Goal: Information Seeking & Learning: Learn about a topic

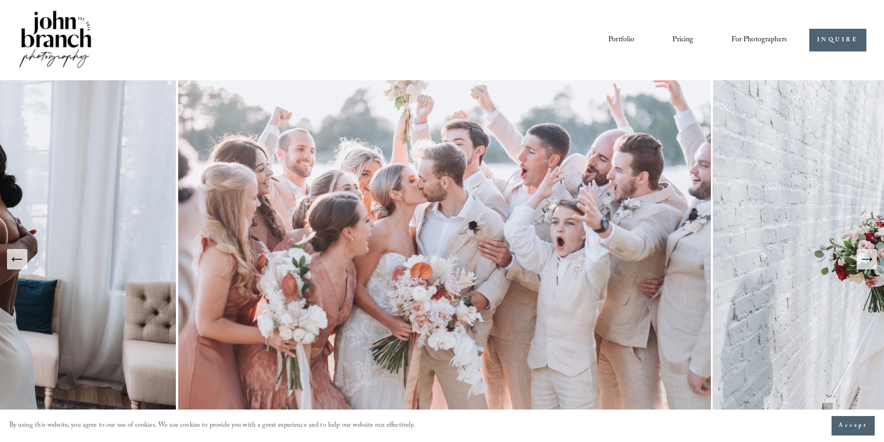
scroll to position [93, 0]
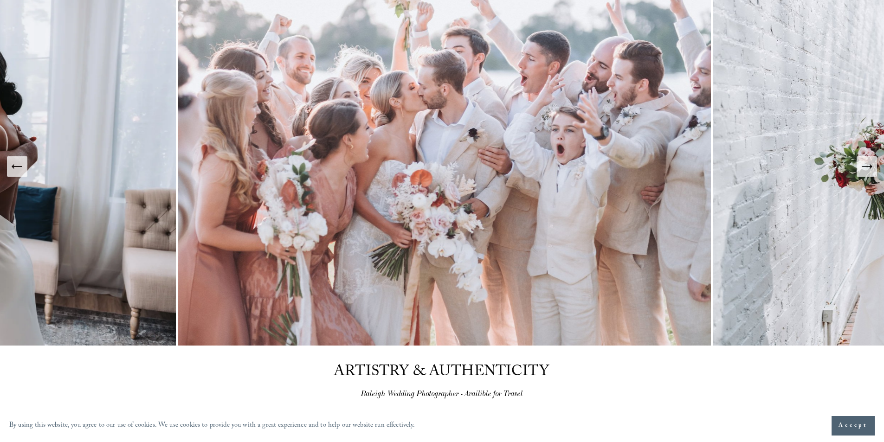
click at [21, 172] on icon "Previous Slide" at bounding box center [17, 166] width 13 height 13
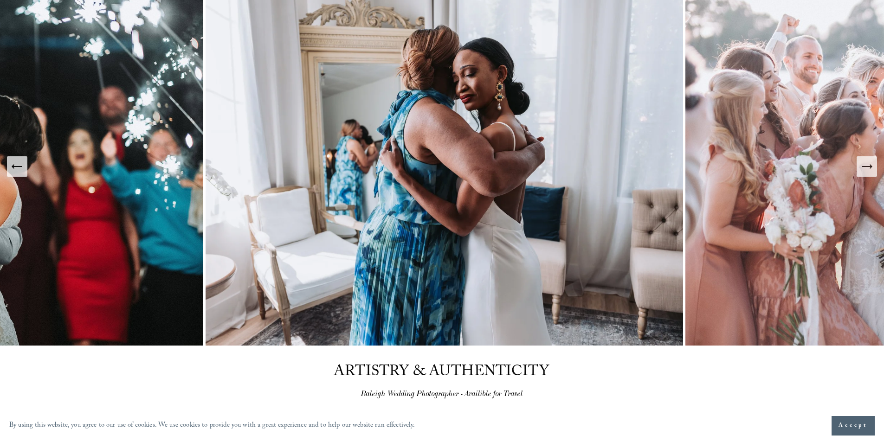
click at [21, 172] on icon "Previous Slide" at bounding box center [17, 166] width 13 height 13
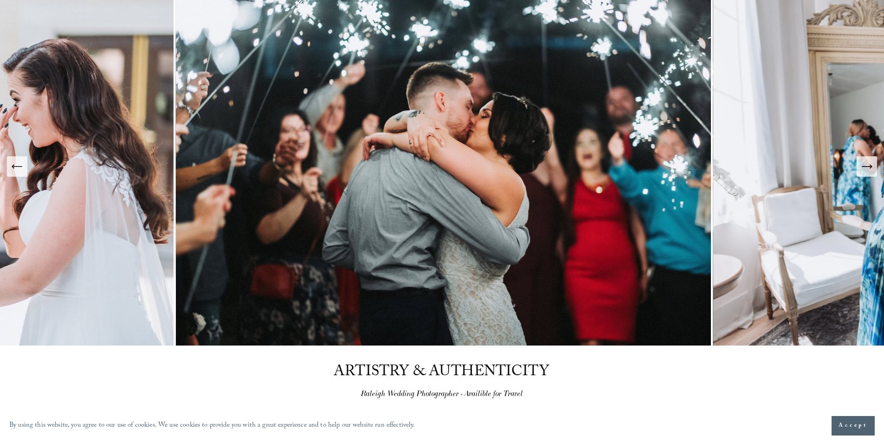
click at [21, 172] on icon "Previous Slide" at bounding box center [17, 166] width 13 height 13
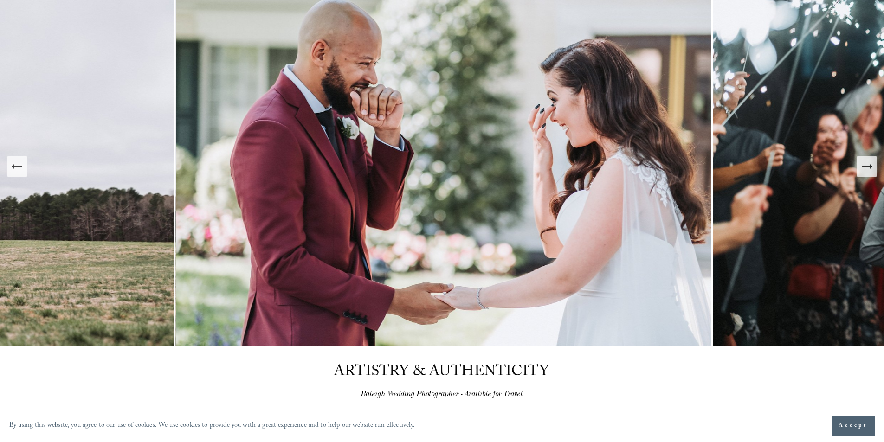
click at [21, 172] on icon "Previous Slide" at bounding box center [17, 166] width 13 height 13
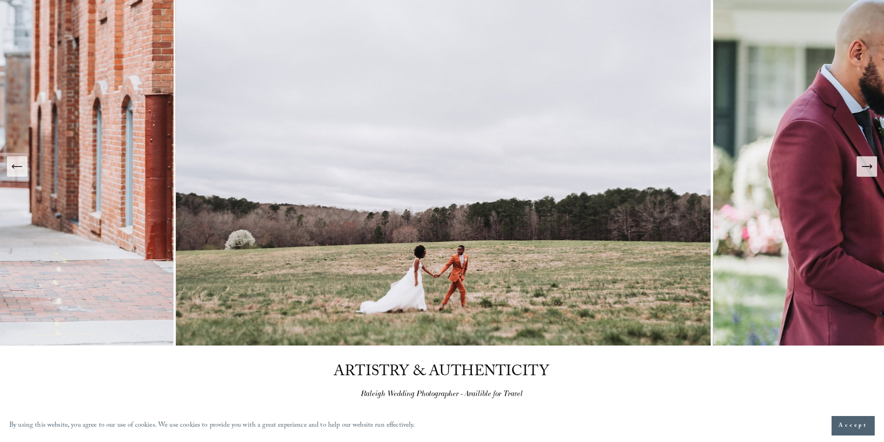
click at [21, 172] on icon "Previous Slide" at bounding box center [17, 166] width 13 height 13
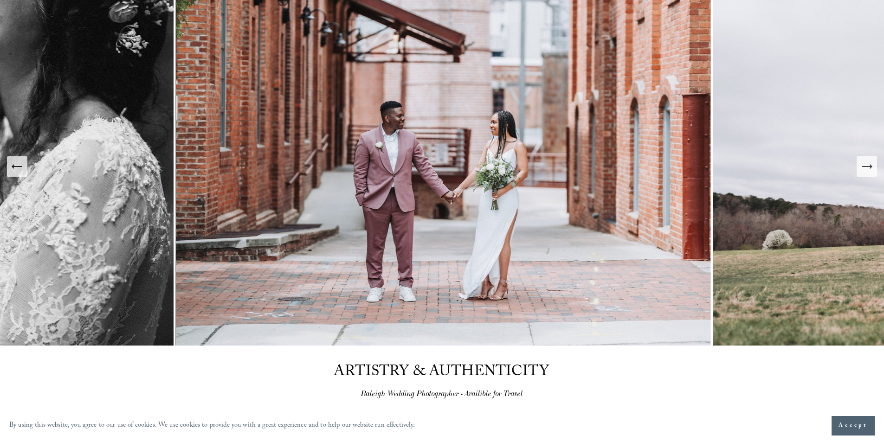
click at [21, 172] on icon "Previous Slide" at bounding box center [17, 166] width 13 height 13
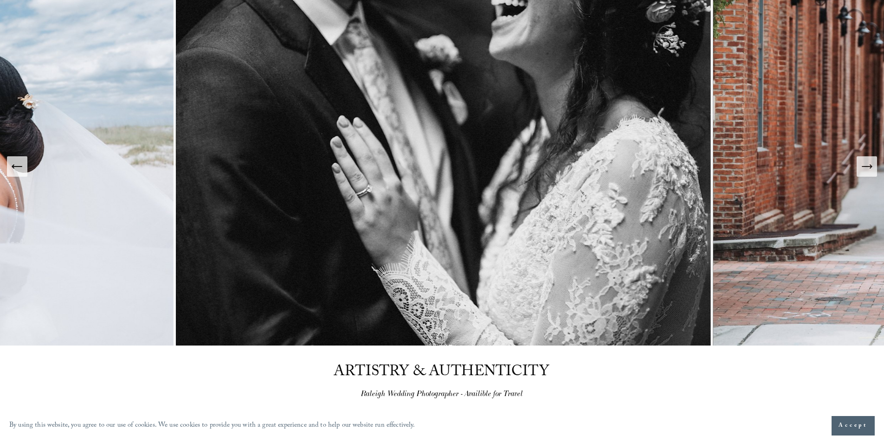
click at [21, 172] on icon "Previous Slide" at bounding box center [17, 166] width 13 height 13
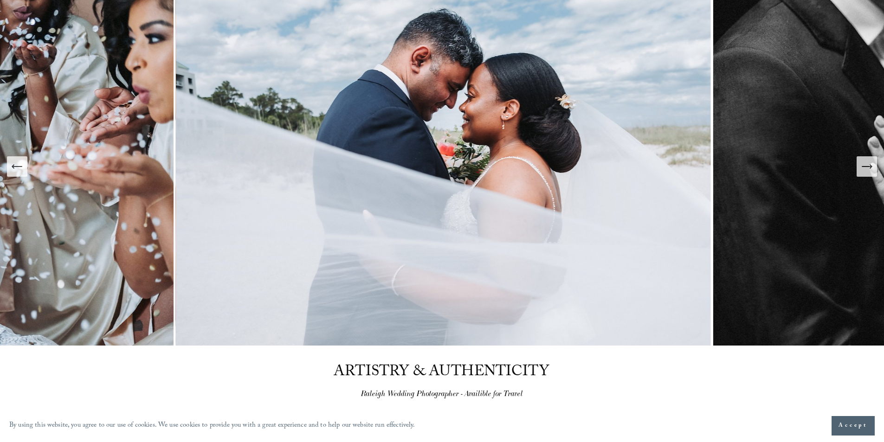
click at [21, 172] on icon "Previous Slide" at bounding box center [17, 166] width 13 height 13
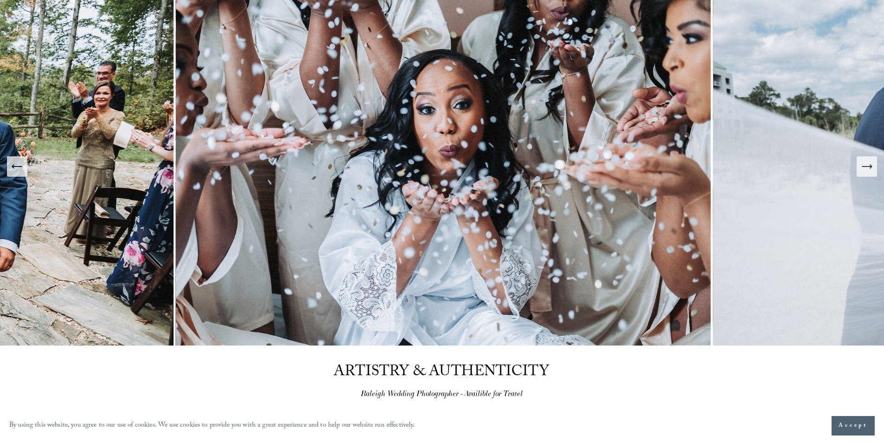
click at [21, 172] on icon "Previous Slide" at bounding box center [17, 166] width 13 height 13
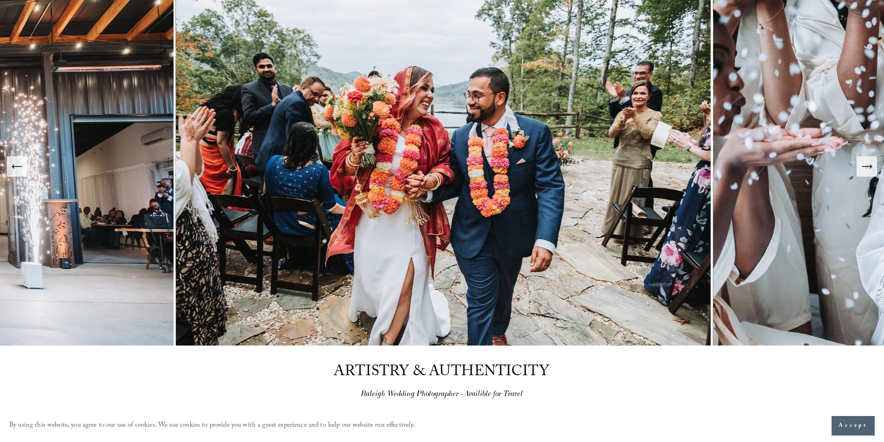
click at [21, 172] on icon "Previous Slide" at bounding box center [17, 166] width 13 height 13
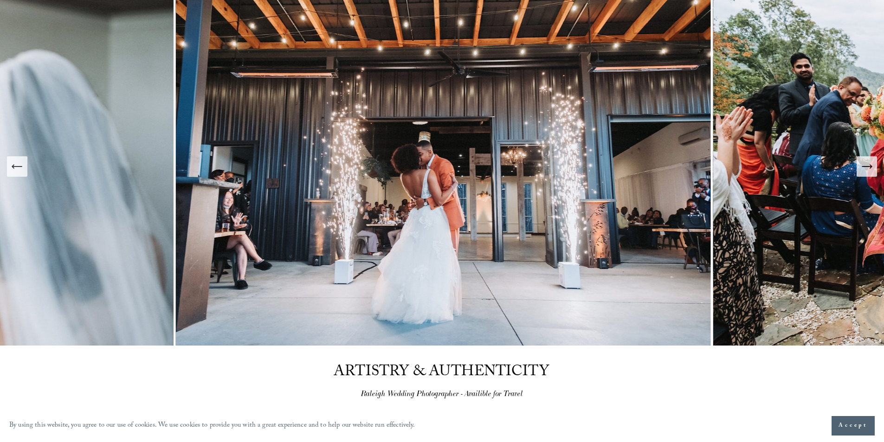
click at [21, 172] on icon "Previous Slide" at bounding box center [17, 166] width 13 height 13
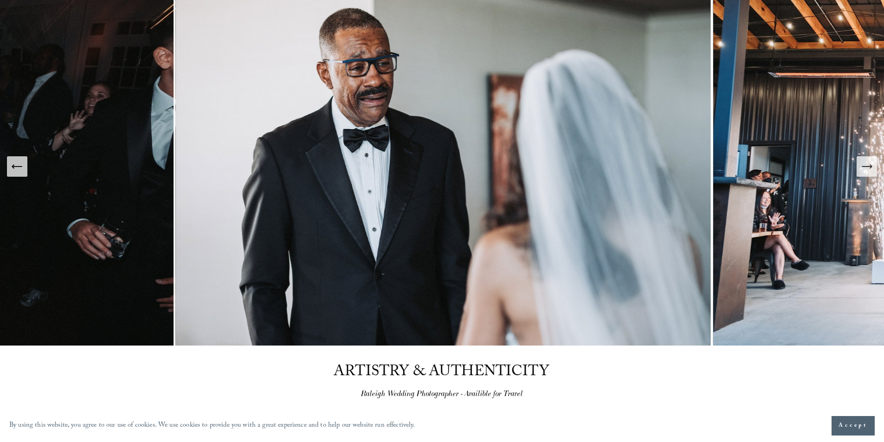
click at [21, 172] on icon "Previous Slide" at bounding box center [17, 166] width 13 height 13
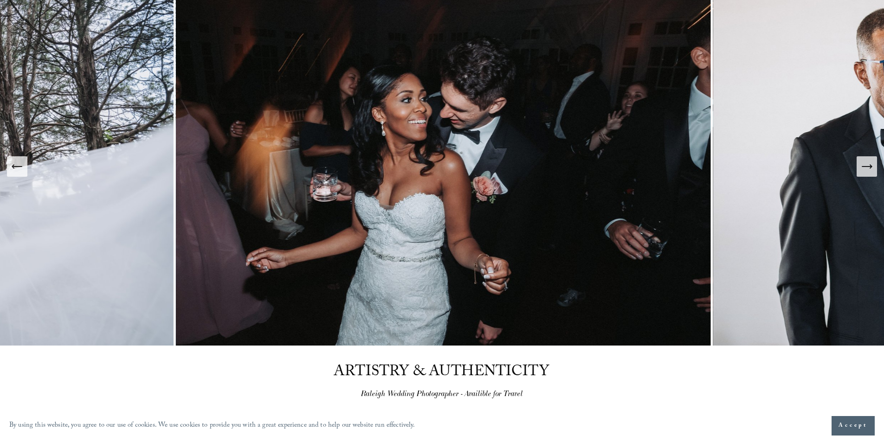
click at [21, 172] on icon "Previous Slide" at bounding box center [17, 166] width 13 height 13
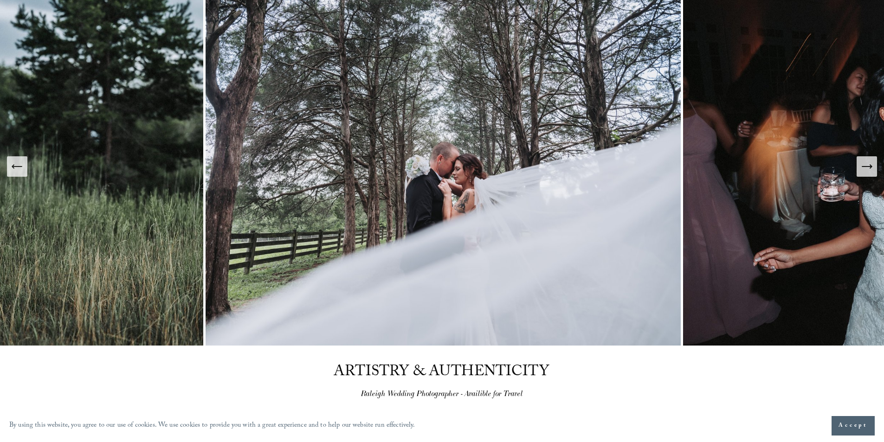
click at [21, 172] on icon "Previous Slide" at bounding box center [17, 166] width 13 height 13
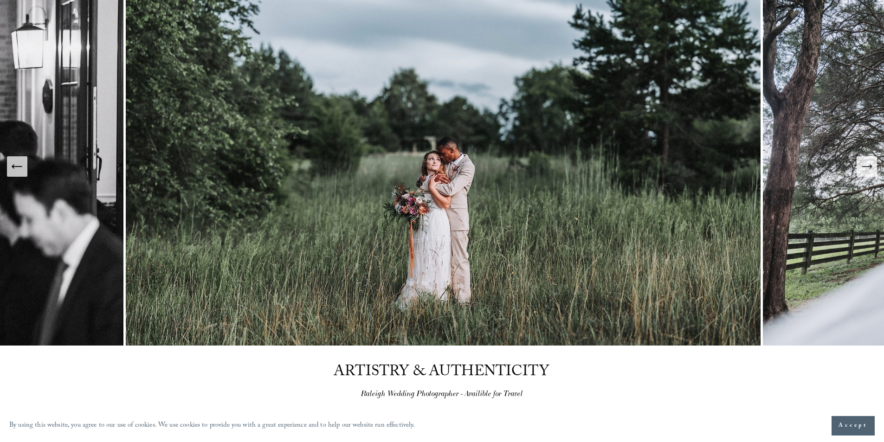
click at [21, 172] on icon "Previous Slide" at bounding box center [17, 166] width 13 height 13
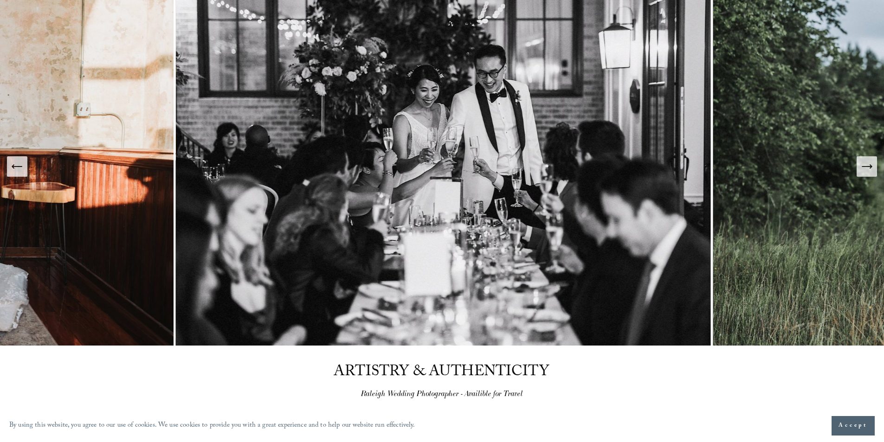
click at [21, 172] on icon "Previous Slide" at bounding box center [17, 166] width 13 height 13
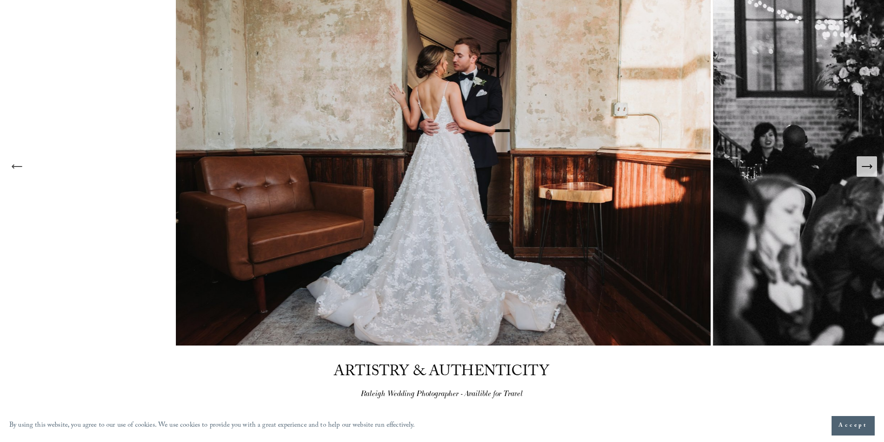
click at [21, 172] on icon "Previous Slide" at bounding box center [17, 166] width 13 height 13
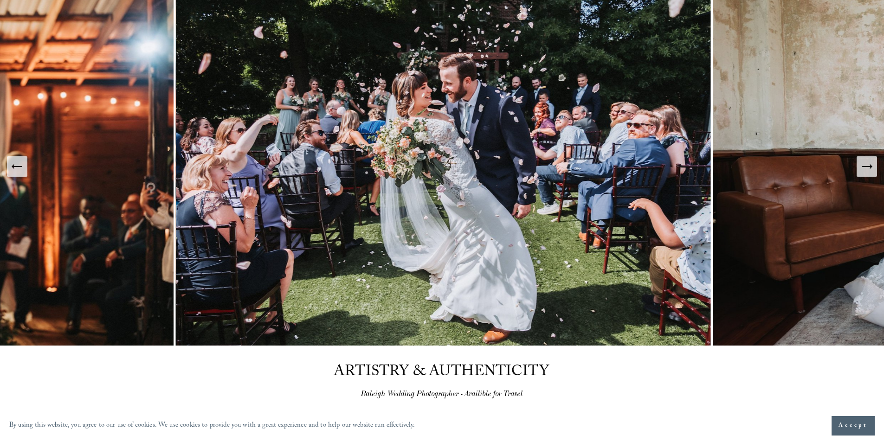
click at [21, 172] on icon "Previous Slide" at bounding box center [17, 166] width 13 height 13
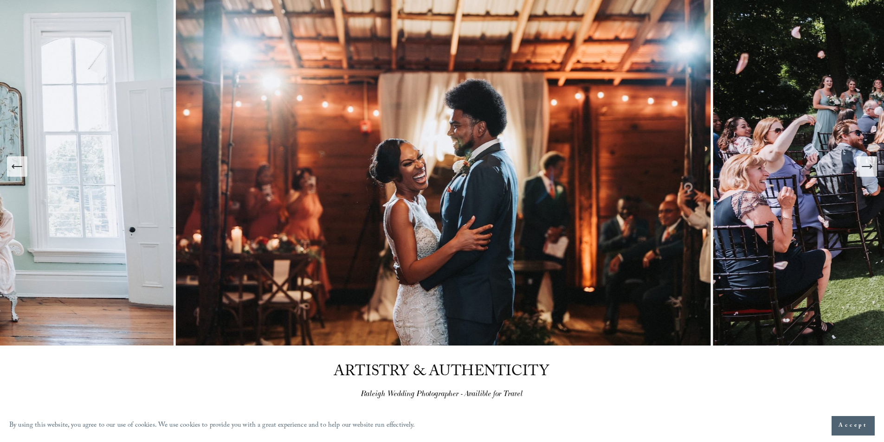
click at [21, 172] on icon "Previous Slide" at bounding box center [17, 166] width 13 height 13
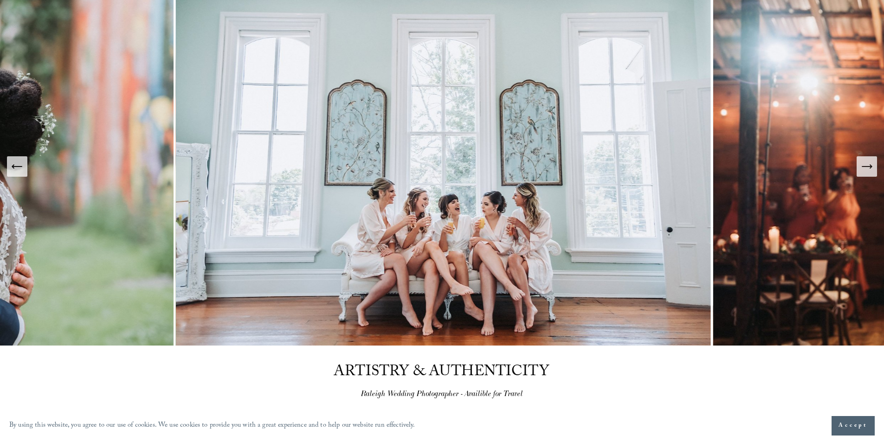
click at [21, 172] on icon "Previous Slide" at bounding box center [17, 166] width 13 height 13
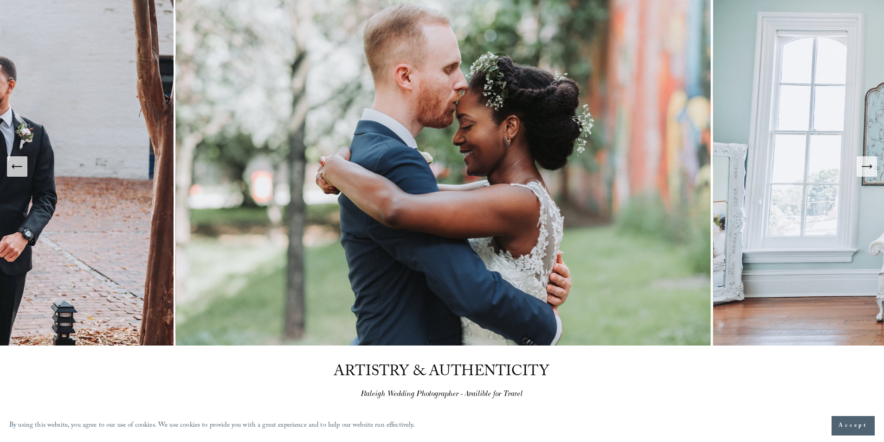
click at [21, 172] on icon "Previous Slide" at bounding box center [17, 166] width 13 height 13
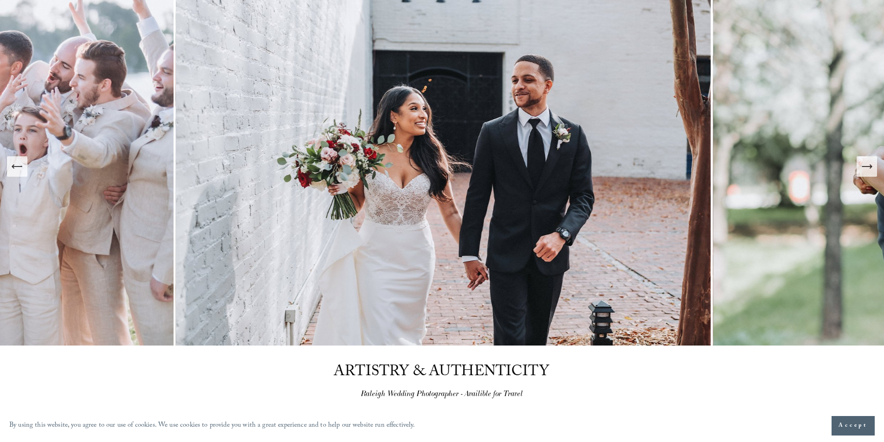
click at [21, 172] on icon "Previous Slide" at bounding box center [17, 166] width 13 height 13
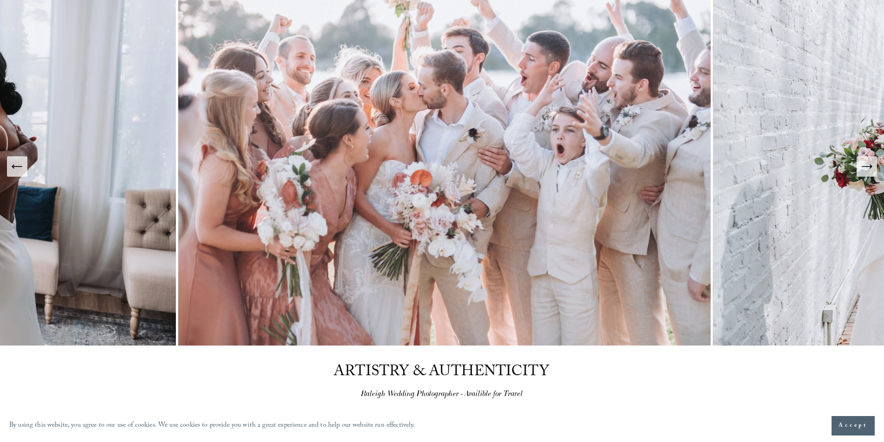
click at [21, 172] on icon "Previous Slide" at bounding box center [17, 166] width 13 height 13
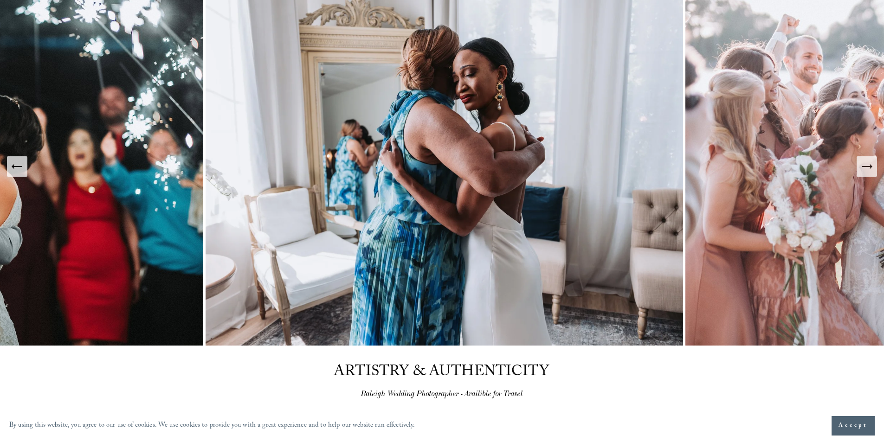
click at [21, 172] on icon "Previous Slide" at bounding box center [17, 166] width 13 height 13
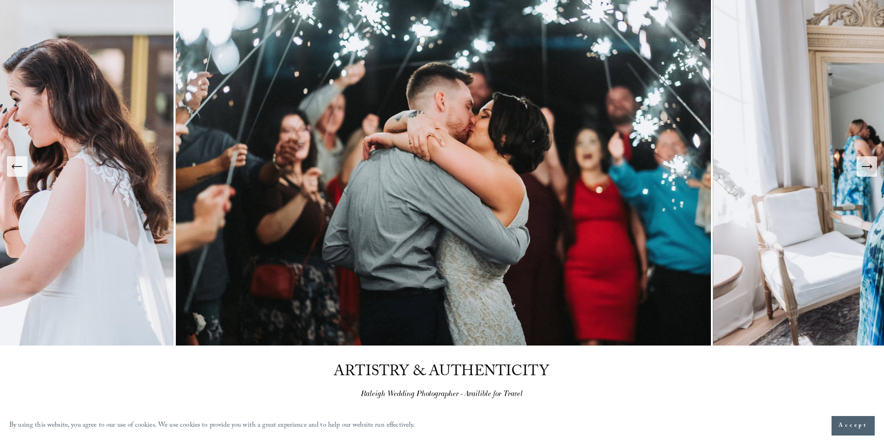
click at [21, 172] on icon "Previous Slide" at bounding box center [17, 166] width 13 height 13
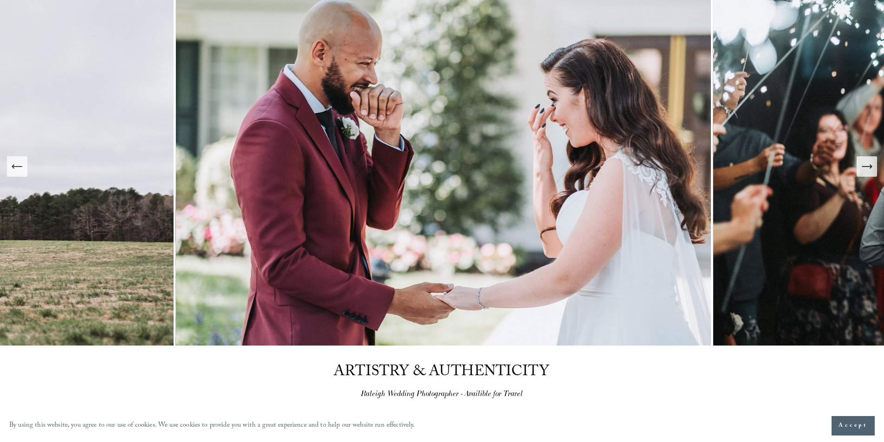
click at [21, 172] on icon "Previous Slide" at bounding box center [17, 166] width 13 height 13
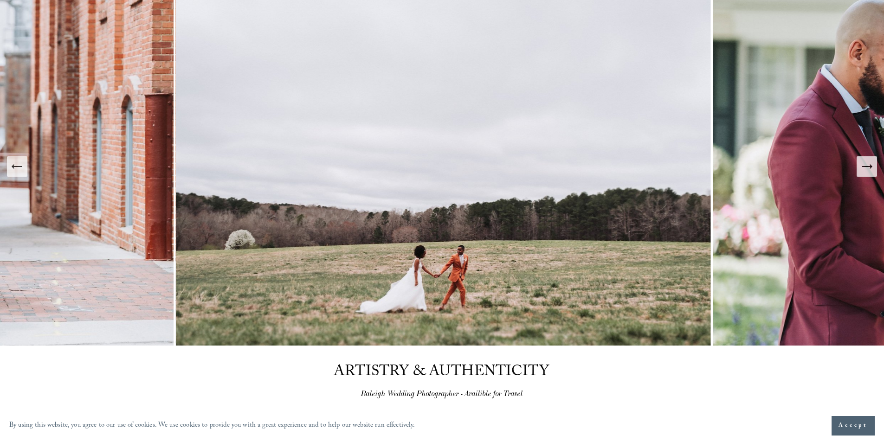
click at [21, 172] on icon "Previous Slide" at bounding box center [17, 166] width 13 height 13
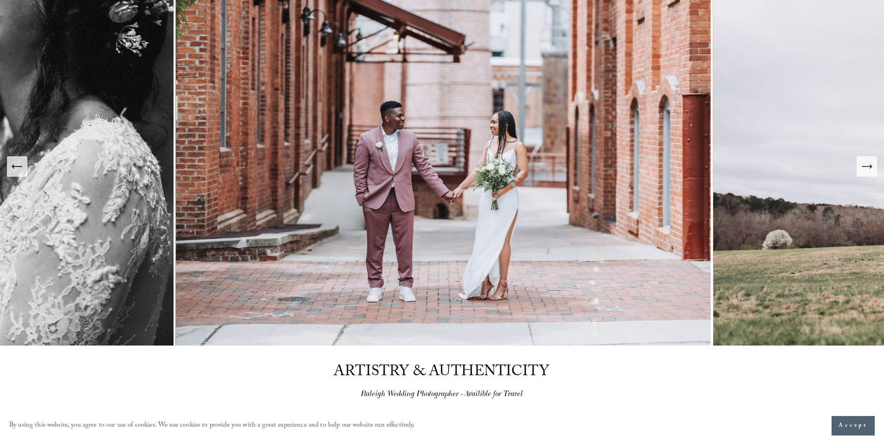
click at [21, 172] on icon "Previous Slide" at bounding box center [17, 166] width 13 height 13
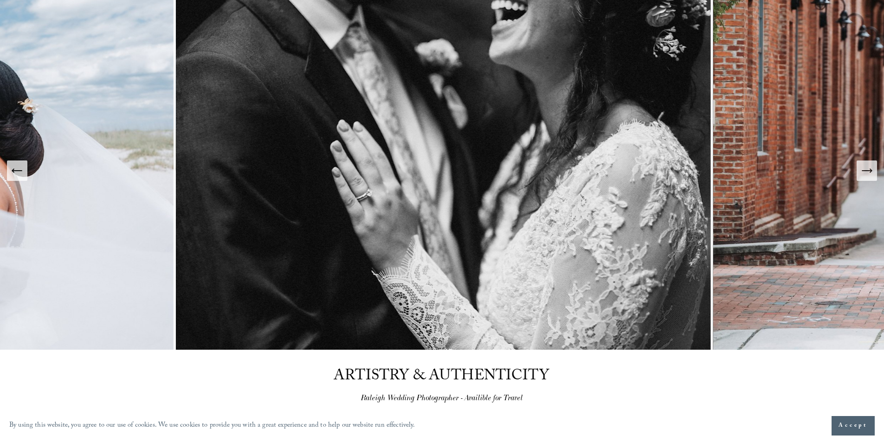
scroll to position [139, 0]
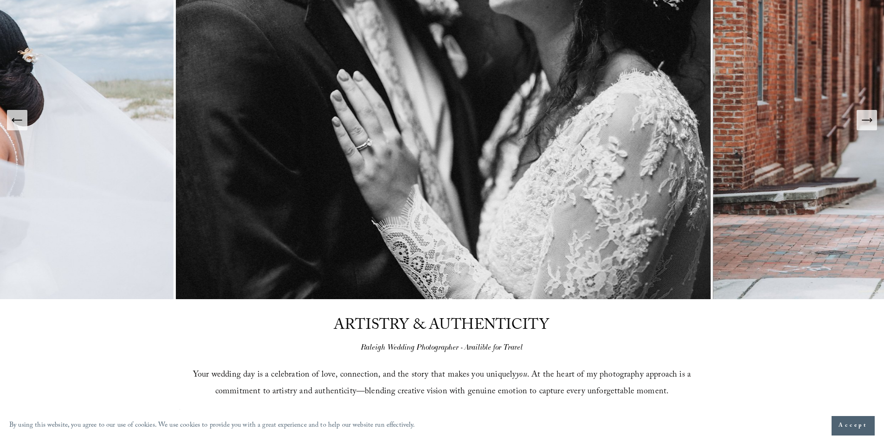
click at [22, 130] on button "Previous Slide" at bounding box center [17, 120] width 20 height 20
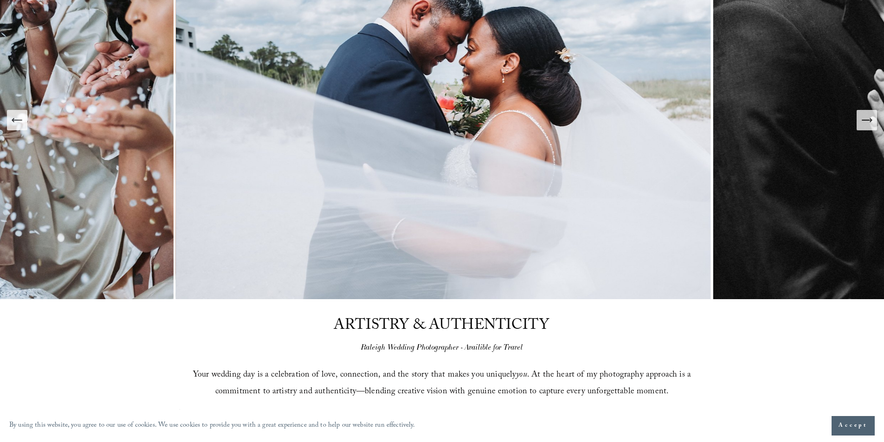
click at [22, 130] on button "Previous Slide" at bounding box center [17, 120] width 20 height 20
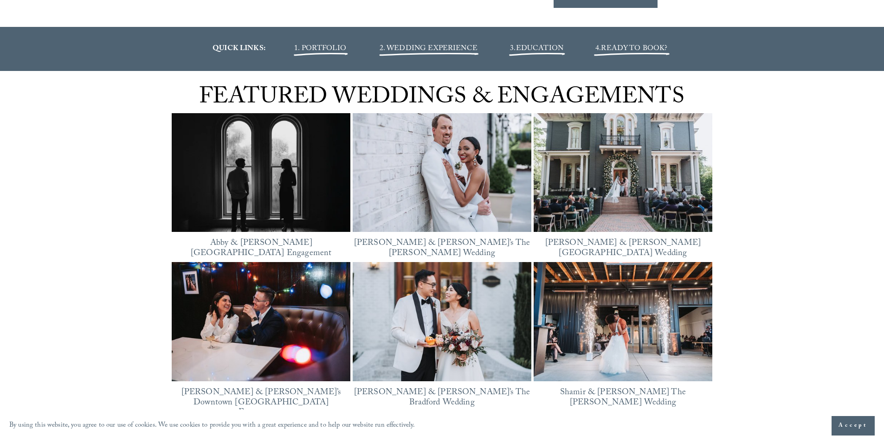
scroll to position [1207, 0]
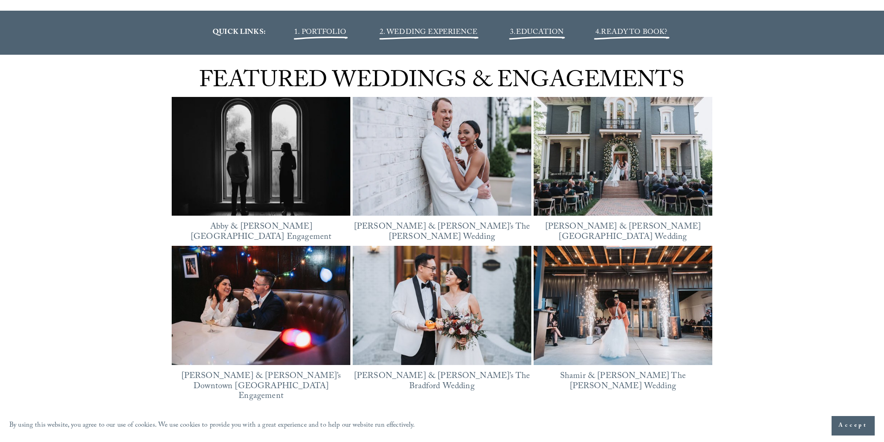
click at [260, 182] on img at bounding box center [261, 157] width 179 height 134
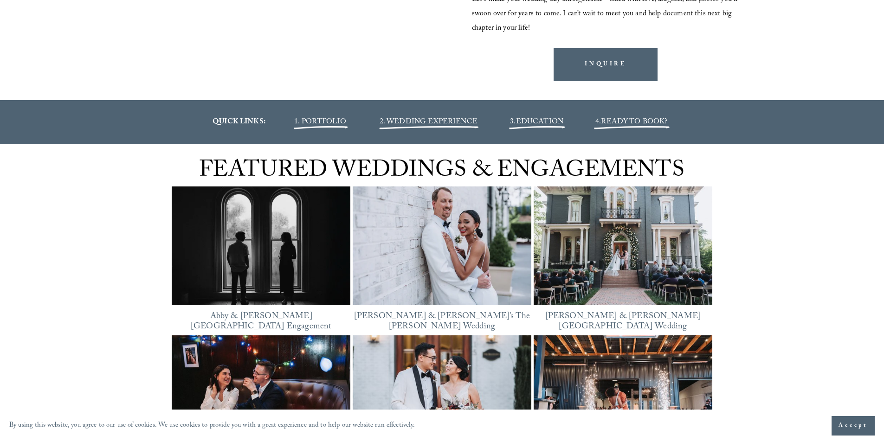
scroll to position [1112, 0]
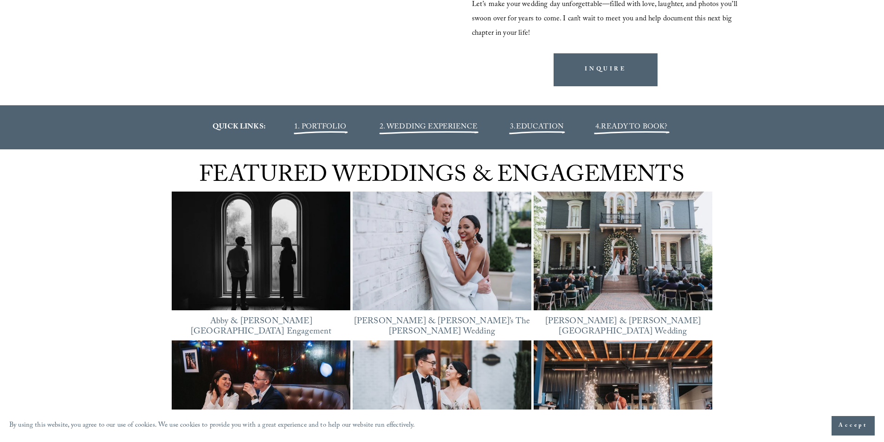
click at [540, 123] on span "EDUCATION" at bounding box center [539, 127] width 47 height 13
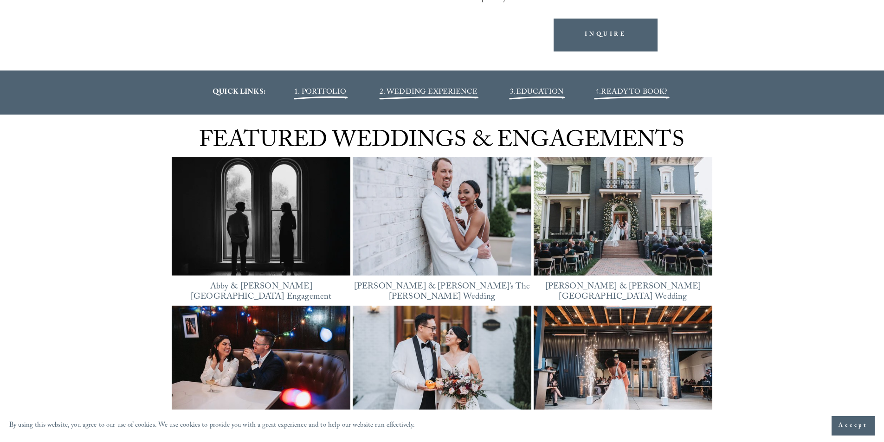
scroll to position [1205, 0]
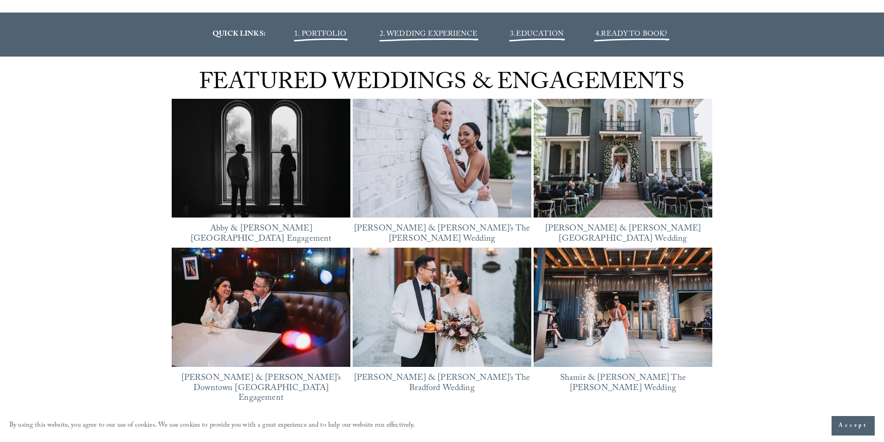
click at [847, 427] on span "Accept" at bounding box center [853, 425] width 29 height 9
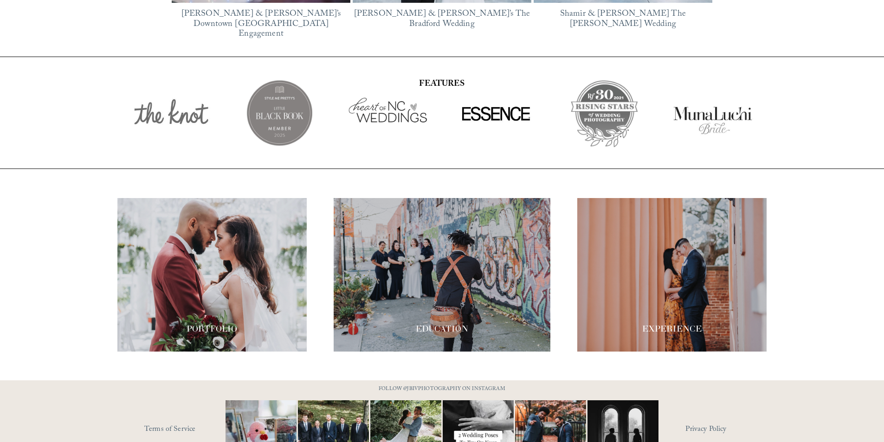
scroll to position [1619, 0]
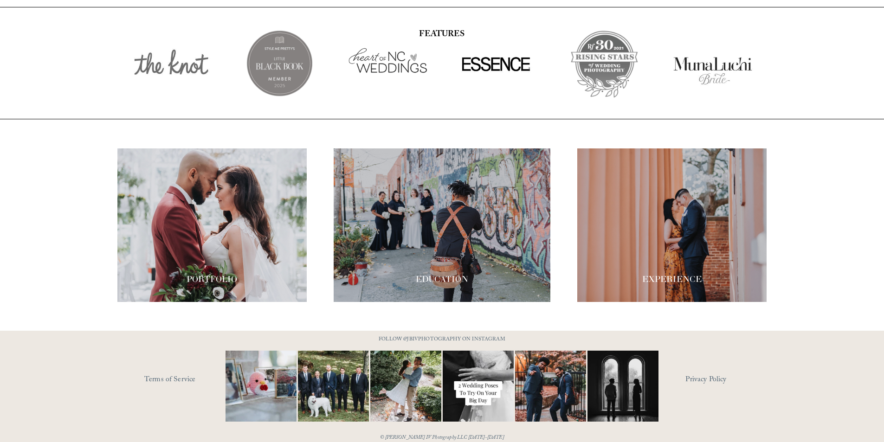
click at [441, 245] on div at bounding box center [442, 226] width 217 height 154
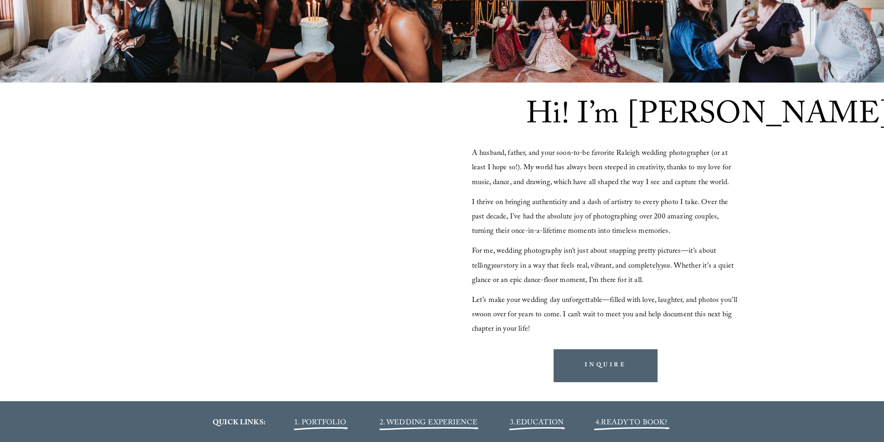
scroll to position [830, 0]
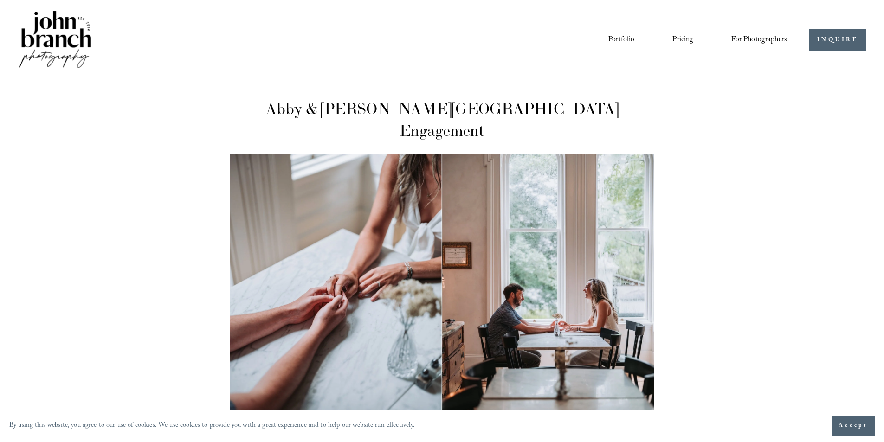
click at [357, 113] on h1 "Abby & [PERSON_NAME][GEOGRAPHIC_DATA] Engagement" at bounding box center [442, 120] width 424 height 44
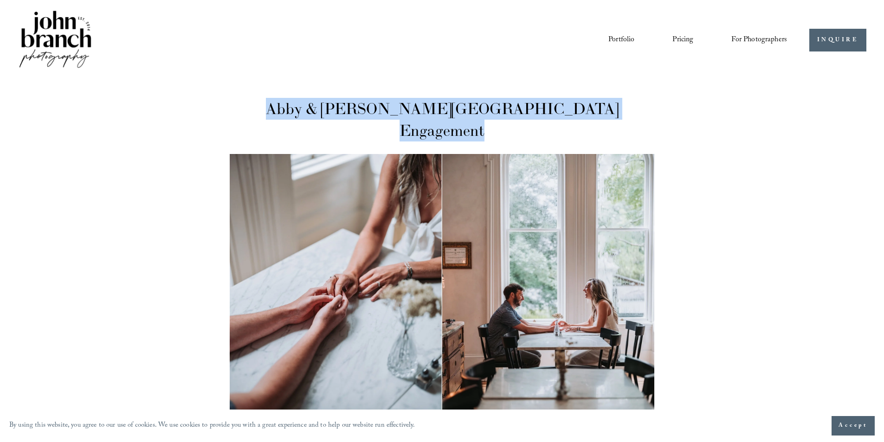
click at [357, 113] on h1 "Abby & [PERSON_NAME][GEOGRAPHIC_DATA] Engagement" at bounding box center [442, 120] width 424 height 44
click at [389, 112] on h1 "Abby & [PERSON_NAME][GEOGRAPHIC_DATA] Engagement" at bounding box center [442, 120] width 424 height 44
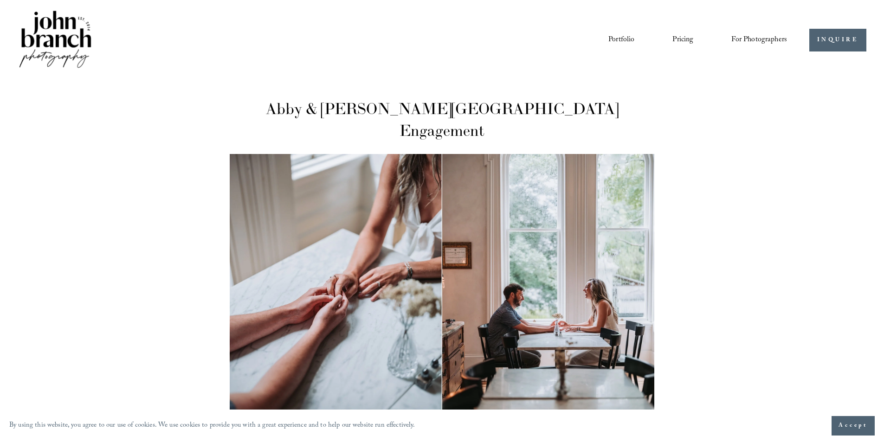
click at [348, 110] on h1 "Abby & [PERSON_NAME][GEOGRAPHIC_DATA] Engagement" at bounding box center [442, 120] width 424 height 44
click at [324, 110] on h1 "Abby & [PERSON_NAME][GEOGRAPHIC_DATA] Engagement" at bounding box center [442, 120] width 424 height 44
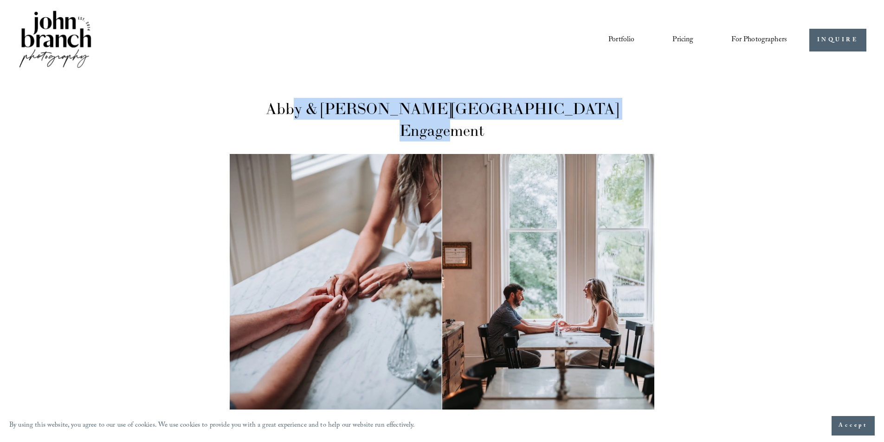
drag, startPoint x: 307, startPoint y: 110, endPoint x: 660, endPoint y: 109, distance: 353.2
click at [430, 113] on h1 "Abby & [PERSON_NAME][GEOGRAPHIC_DATA] Engagement" at bounding box center [442, 120] width 424 height 44
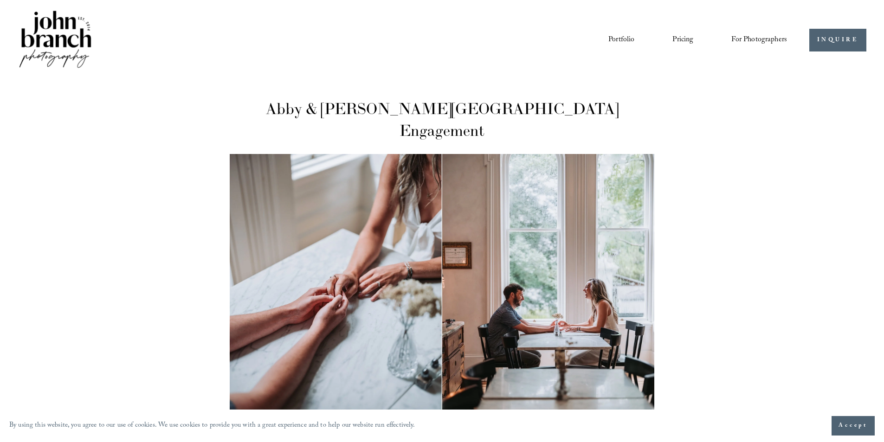
drag, startPoint x: 365, startPoint y: 114, endPoint x: 322, endPoint y: 110, distance: 43.3
click at [364, 114] on h1 "Abby & [PERSON_NAME][GEOGRAPHIC_DATA] Engagement" at bounding box center [442, 120] width 424 height 44
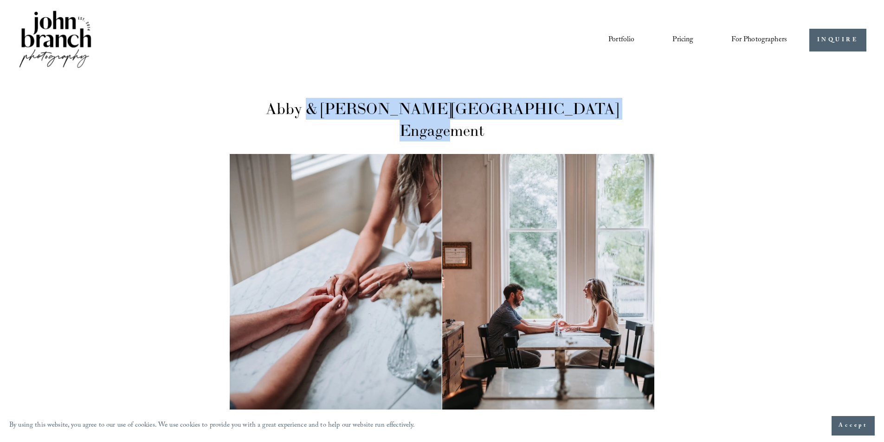
drag, startPoint x: 319, startPoint y: 110, endPoint x: 721, endPoint y: 106, distance: 402.4
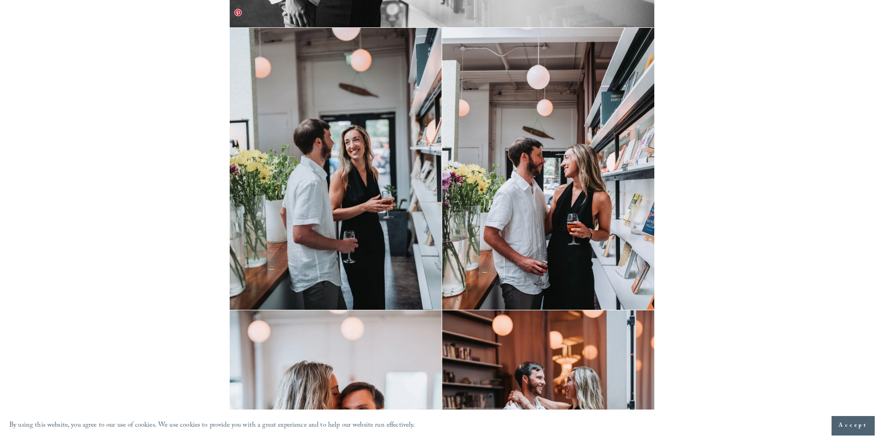
scroll to position [5615, 0]
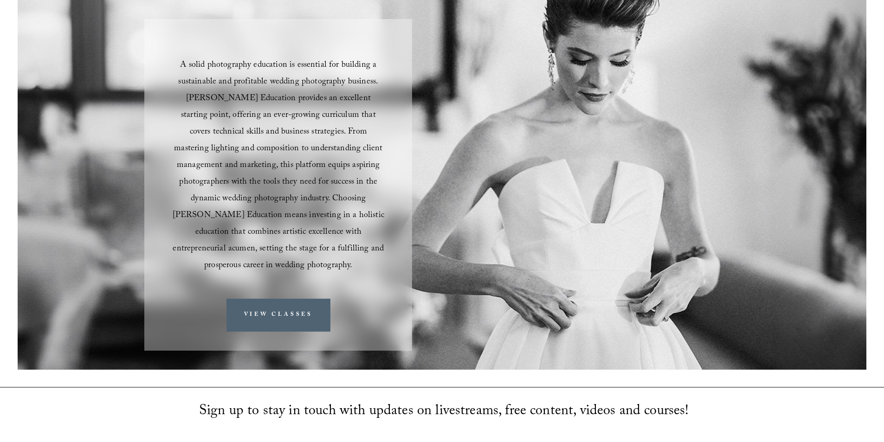
scroll to position [93, 0]
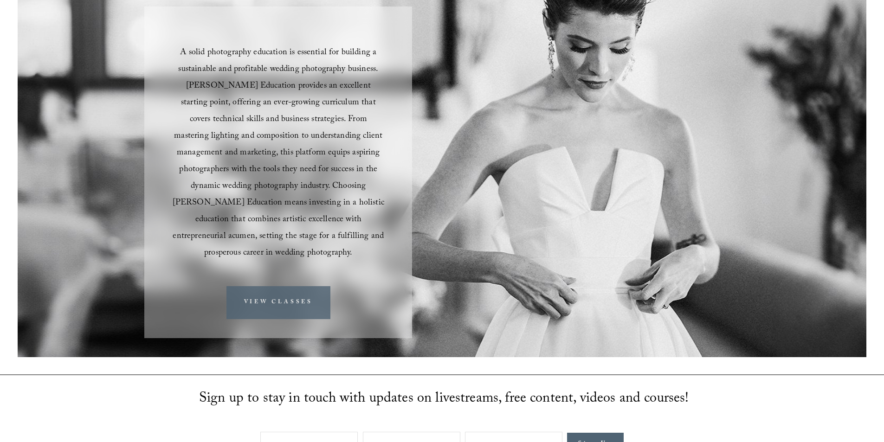
click at [275, 295] on link "VIEW CLASSES" at bounding box center [278, 302] width 104 height 33
